Goal: Check status: Check status

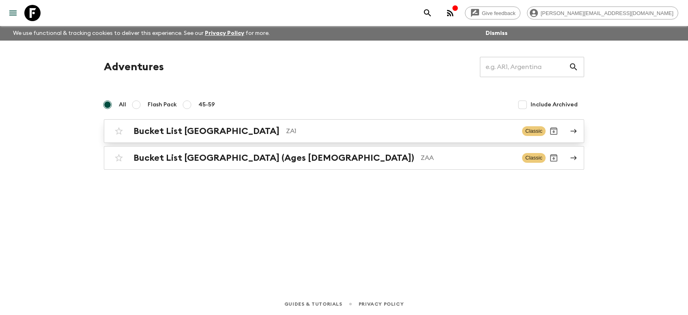
click at [172, 132] on h2 "Bucket List [GEOGRAPHIC_DATA]" at bounding box center [206, 131] width 146 height 11
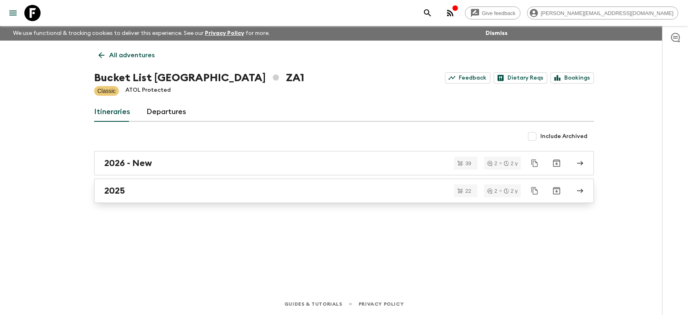
click at [118, 193] on h2 "2025" at bounding box center [114, 190] width 21 height 11
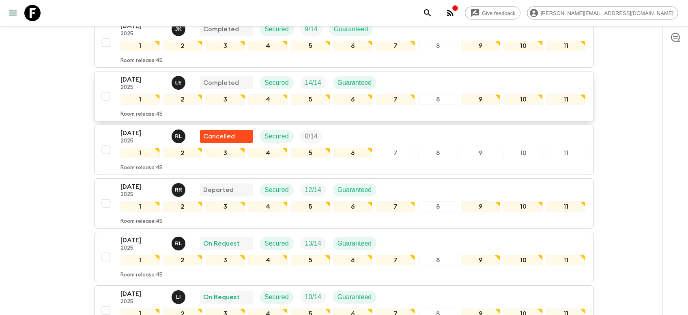
scroll to position [172, 0]
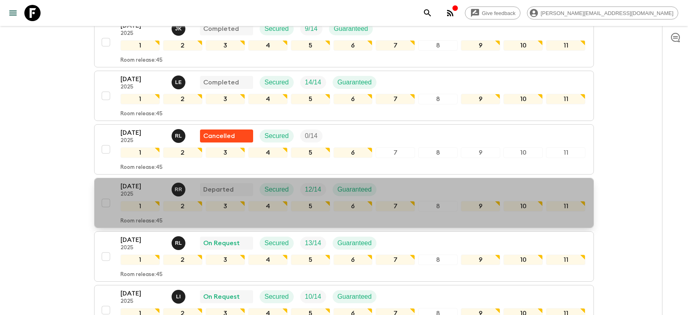
click at [135, 181] on p "[DATE]" at bounding box center [142, 186] width 45 height 10
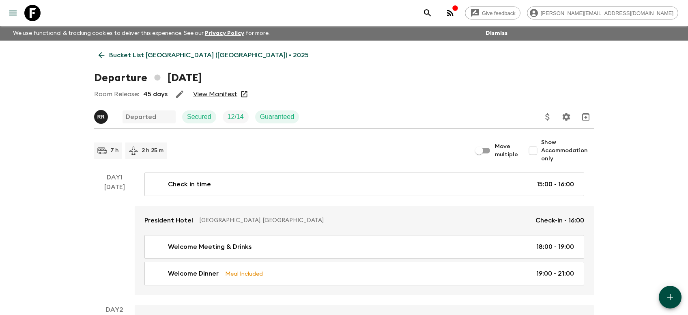
click at [206, 94] on link "View Manifest" at bounding box center [215, 94] width 44 height 8
click at [143, 56] on p "Bucket List [GEOGRAPHIC_DATA] ([GEOGRAPHIC_DATA]) • 2025" at bounding box center [209, 55] width 200 height 10
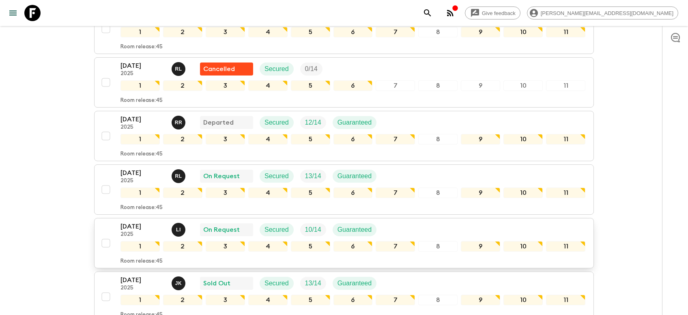
scroll to position [258, 0]
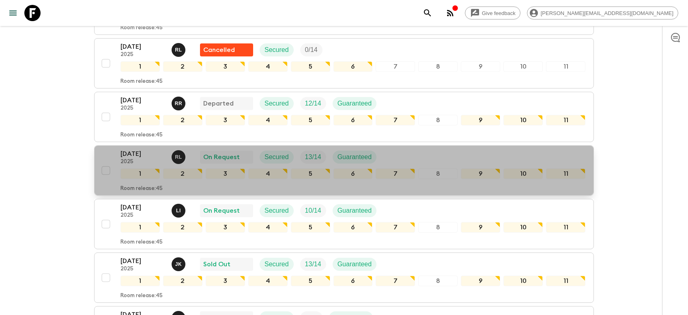
click at [132, 149] on p "[DATE]" at bounding box center [142, 154] width 45 height 10
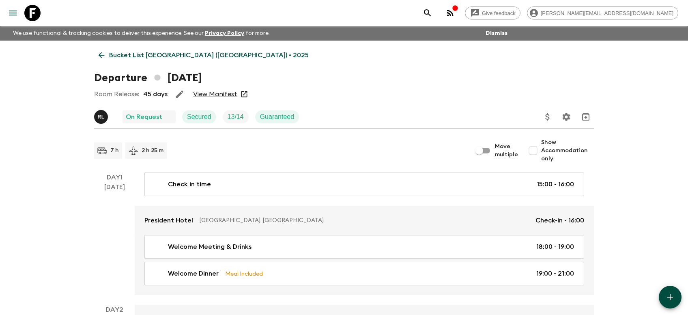
click at [225, 90] on link "View Manifest" at bounding box center [215, 94] width 44 height 8
